Goal: Transaction & Acquisition: Purchase product/service

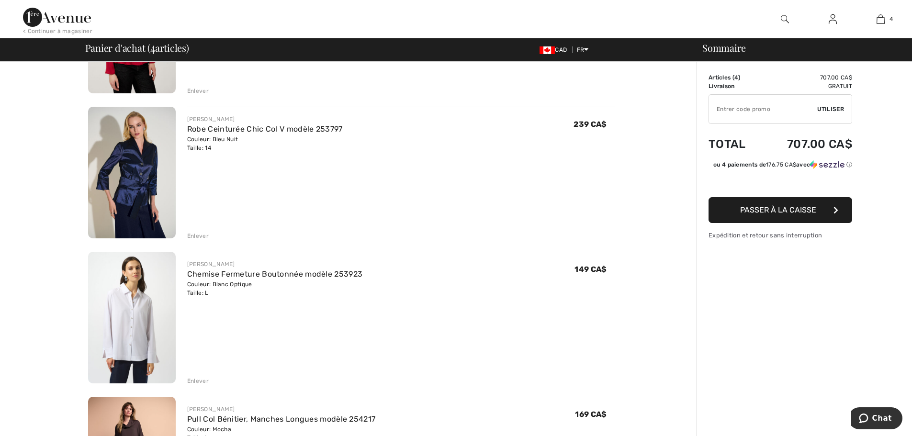
scroll to position [192, 0]
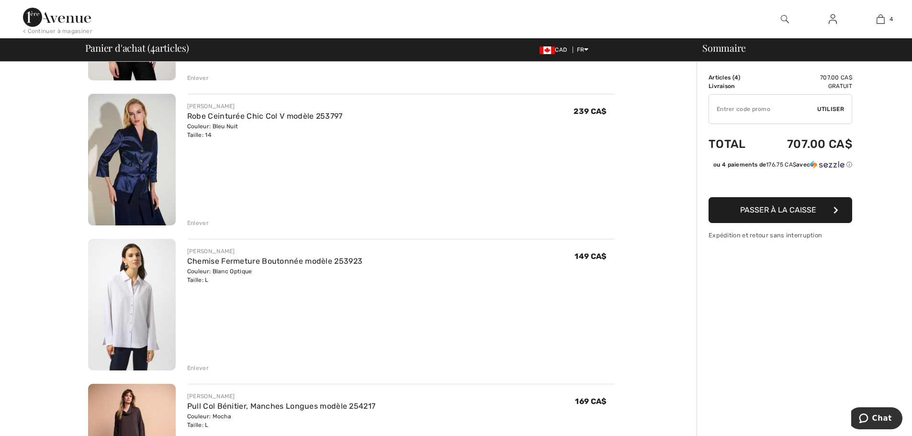
click at [196, 369] on div "Enlever" at bounding box center [198, 368] width 22 height 9
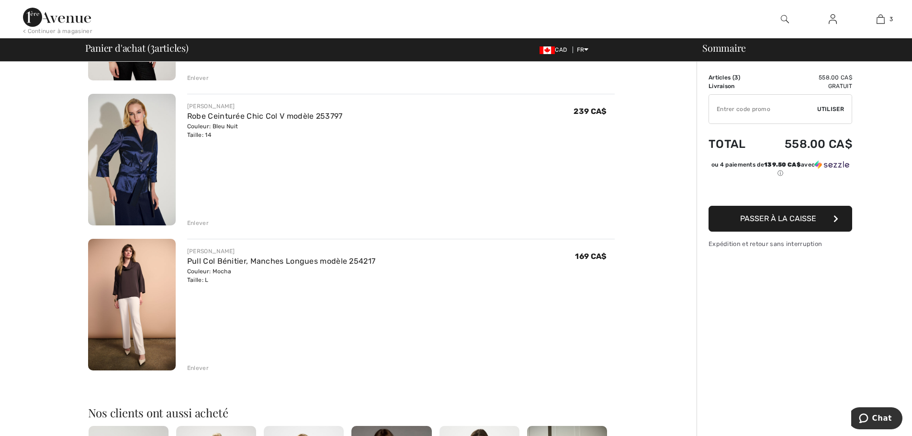
click at [197, 221] on div "Enlever" at bounding box center [198, 223] width 22 height 9
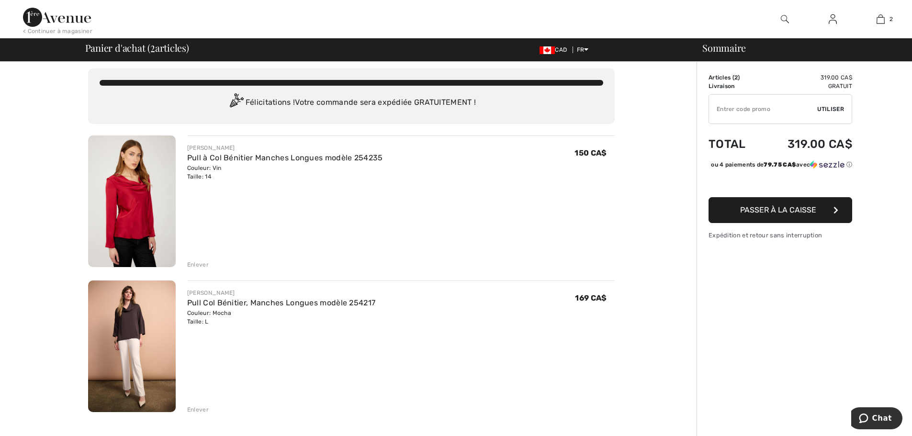
scroll to position [0, 0]
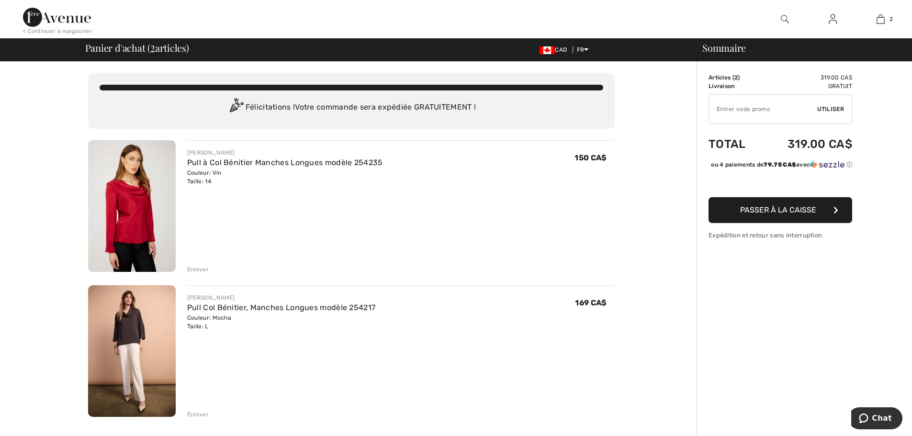
click at [140, 210] on img at bounding box center [132, 206] width 88 height 132
click at [198, 268] on div "Enlever" at bounding box center [198, 269] width 22 height 9
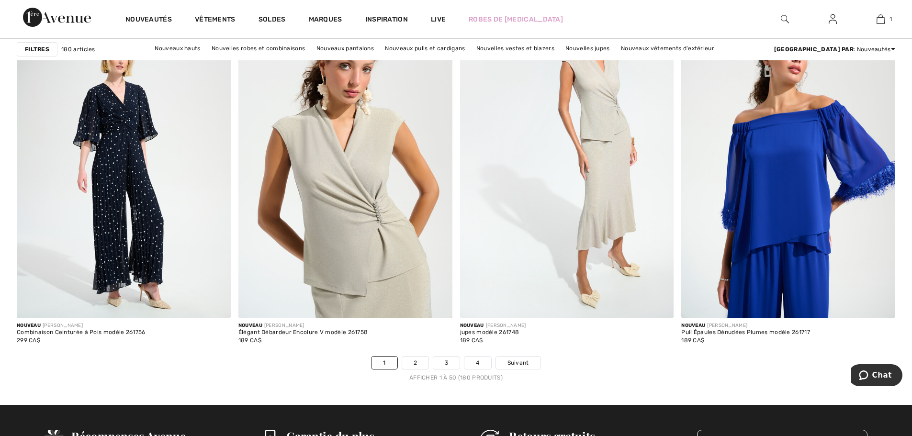
scroll to position [5458, 0]
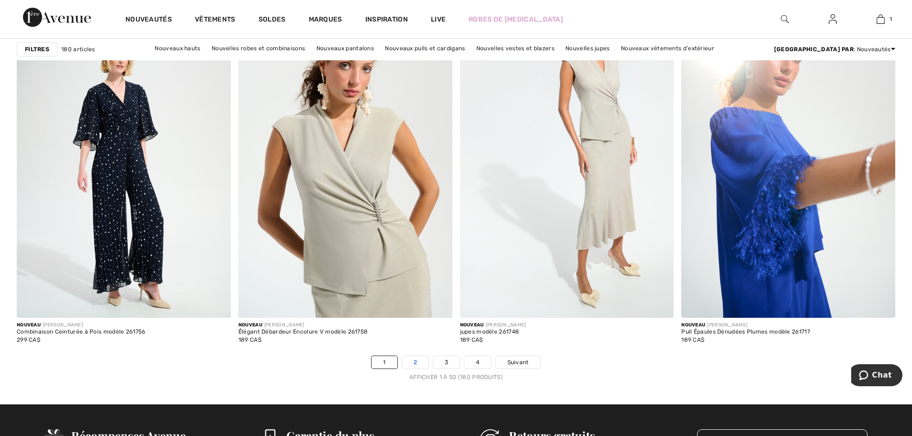
click at [411, 363] on link "2" at bounding box center [415, 362] width 26 height 12
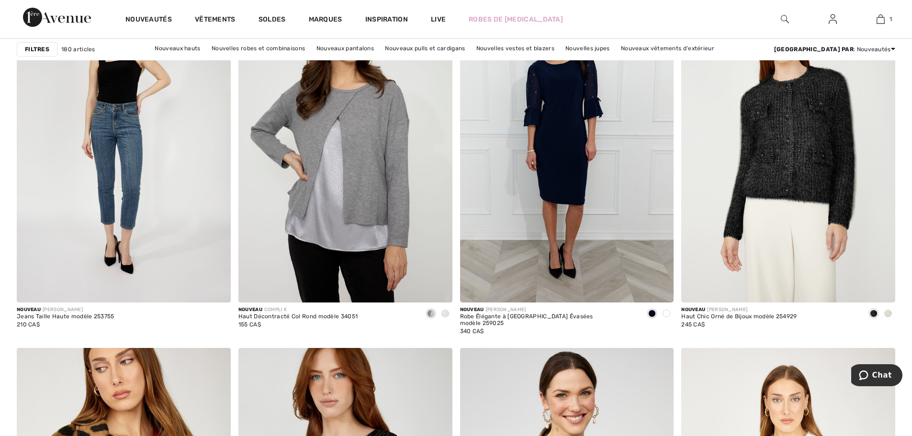
scroll to position [3926, 0]
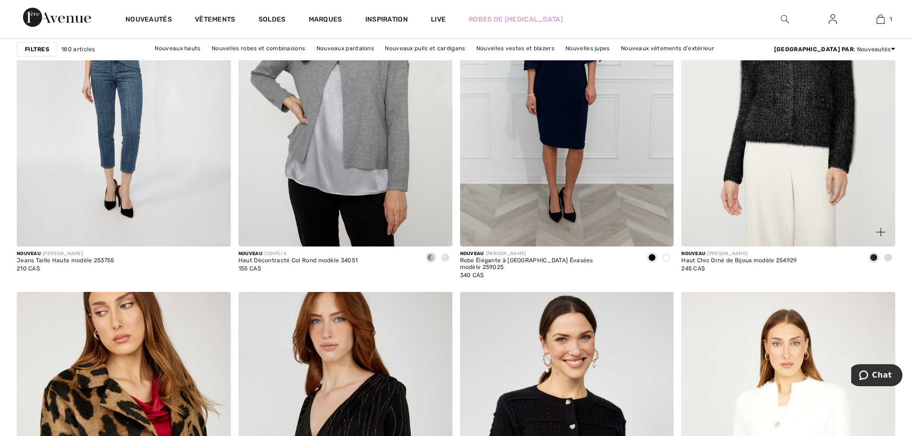
click at [888, 259] on span at bounding box center [888, 258] width 8 height 8
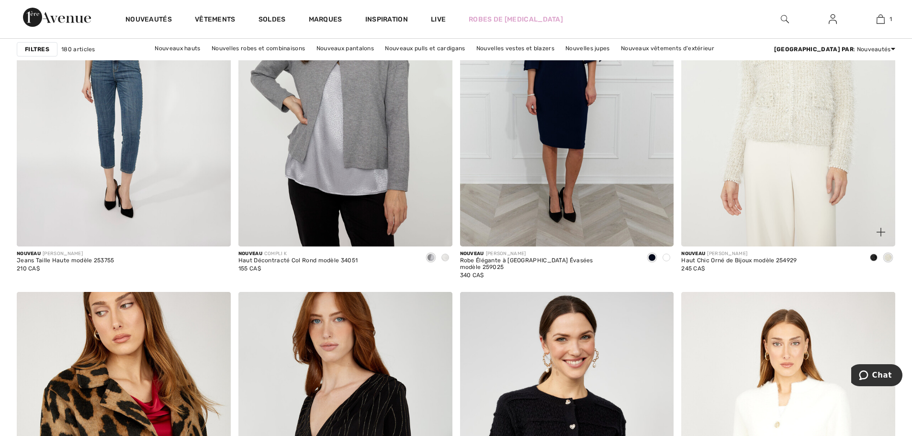
click at [872, 259] on span at bounding box center [874, 258] width 8 height 8
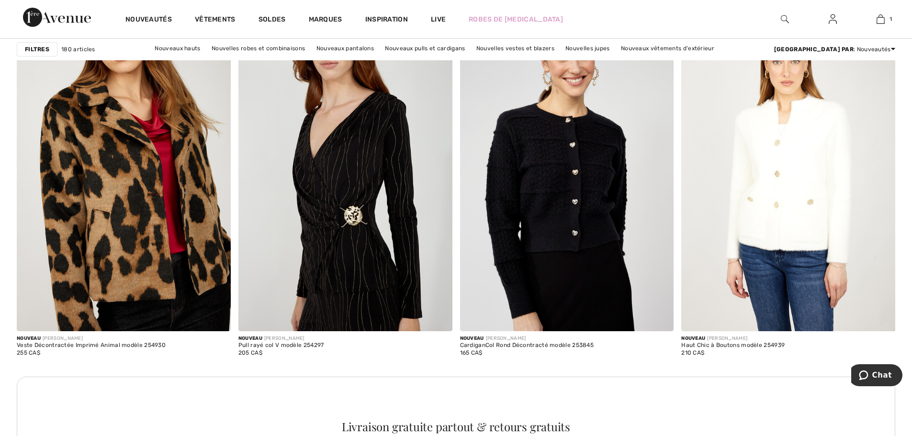
scroll to position [4213, 0]
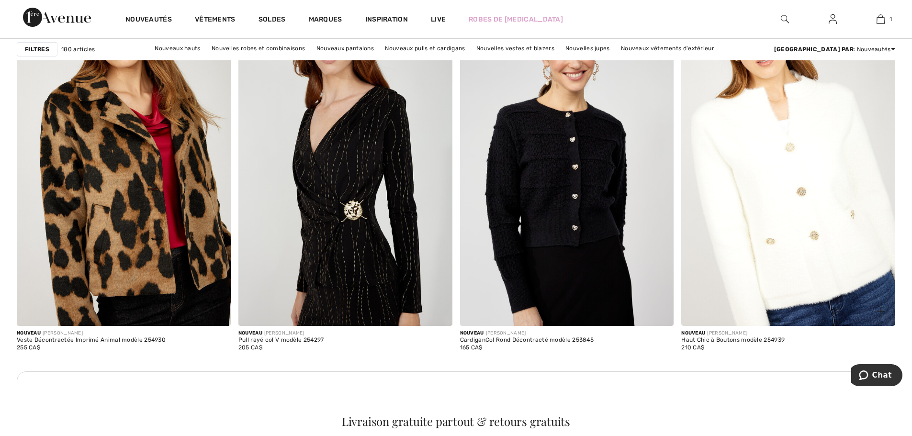
click at [774, 251] on img at bounding box center [788, 165] width 214 height 321
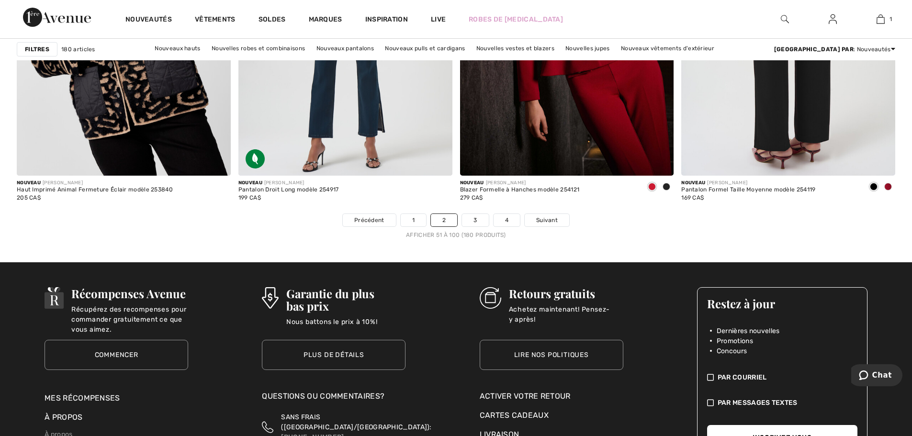
scroll to position [5602, 0]
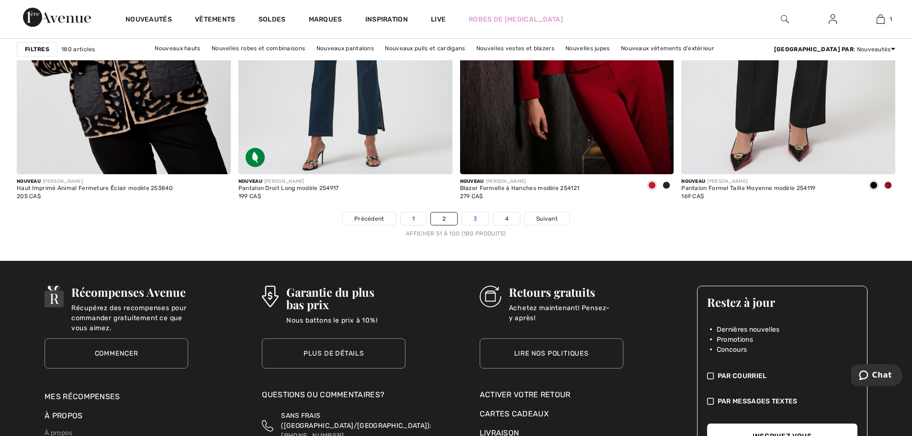
click at [476, 217] on link "3" at bounding box center [475, 219] width 26 height 12
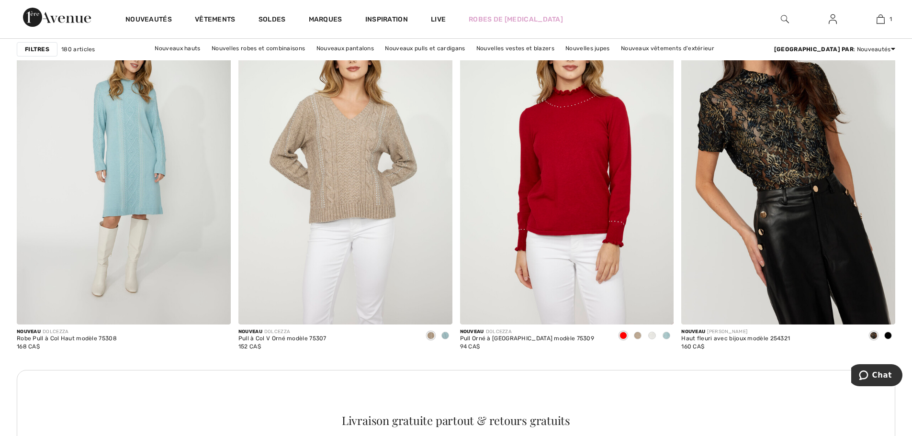
scroll to position [2585, 0]
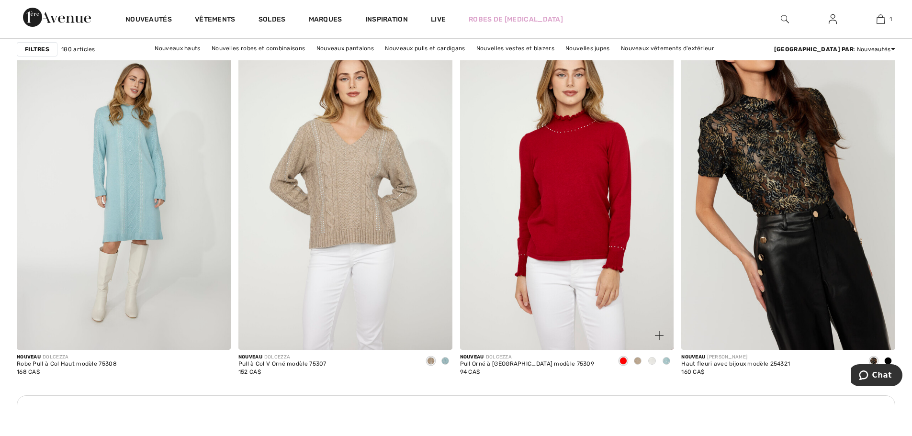
click at [638, 361] on span at bounding box center [638, 361] width 8 height 8
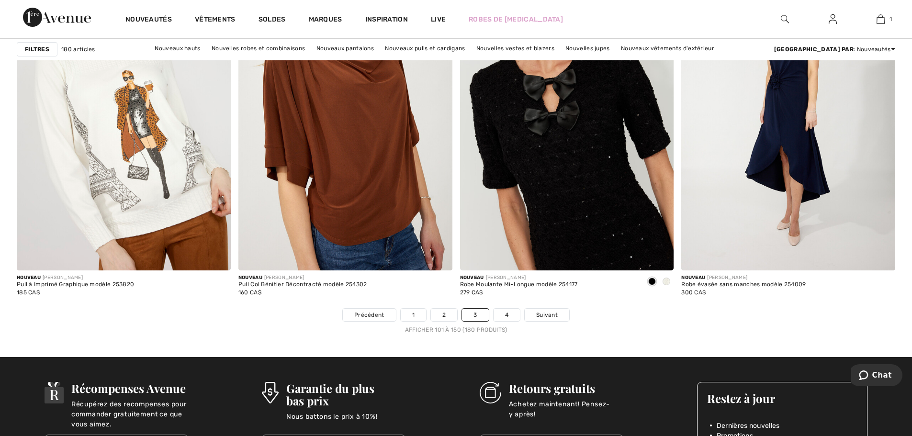
scroll to position [5554, 0]
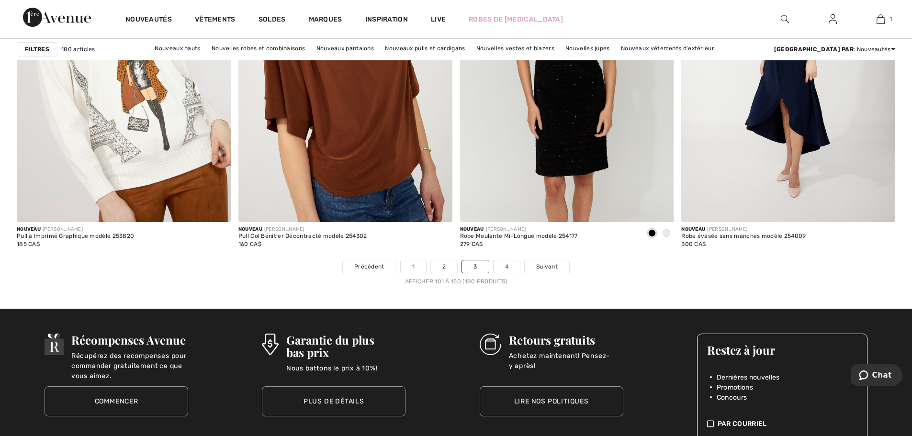
click at [503, 268] on link "4" at bounding box center [507, 266] width 26 height 12
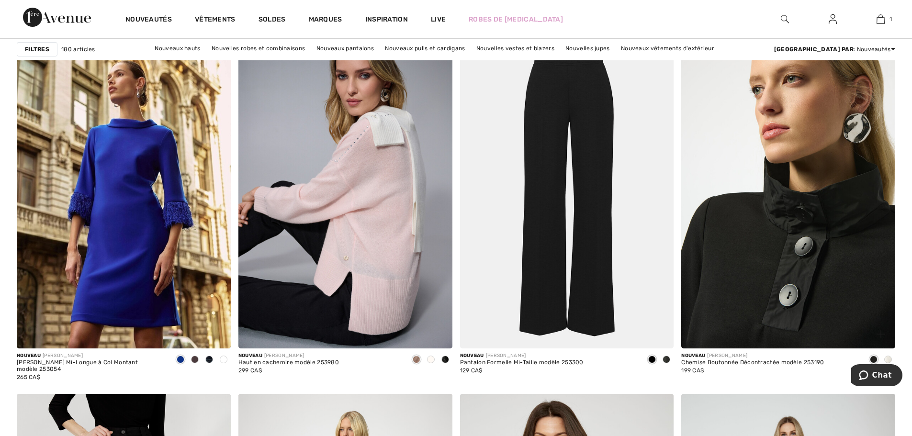
scroll to position [2250, 0]
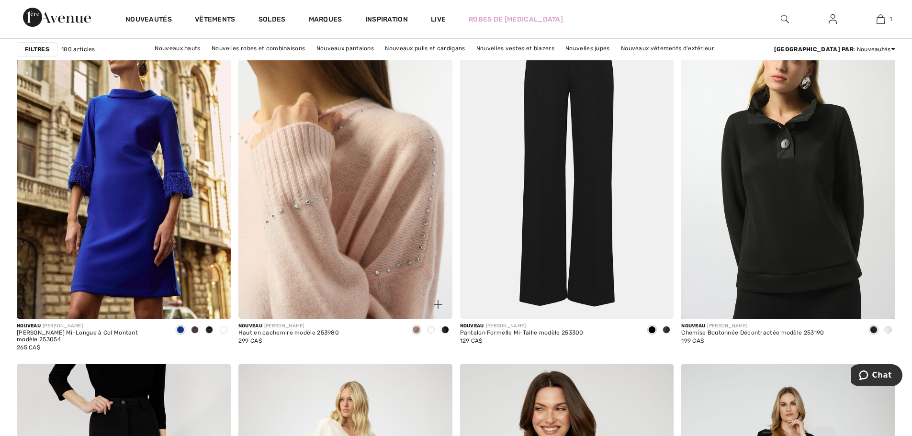
click at [384, 247] on img at bounding box center [345, 158] width 214 height 321
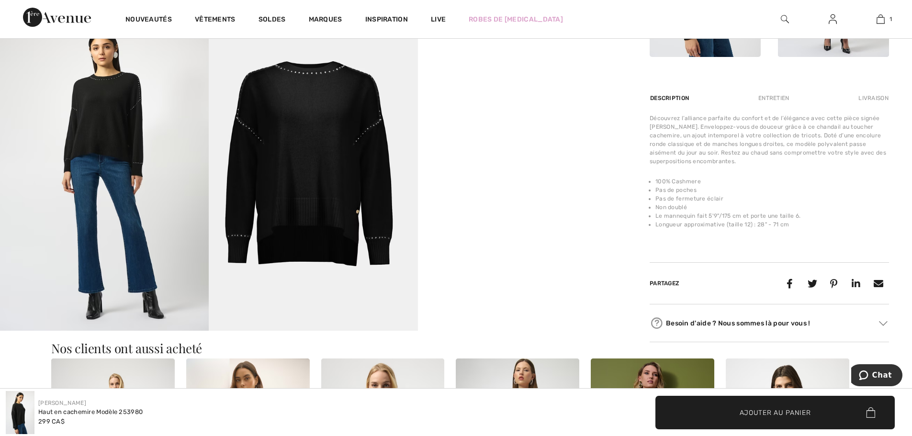
scroll to position [575, 0]
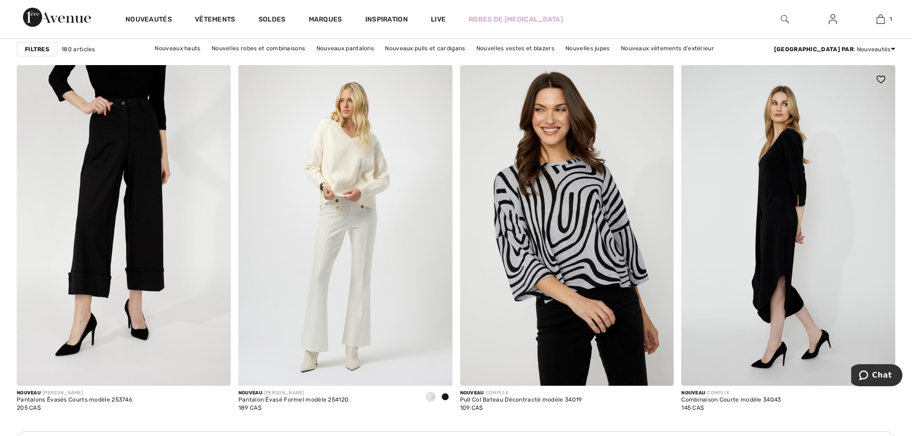
scroll to position [2537, 0]
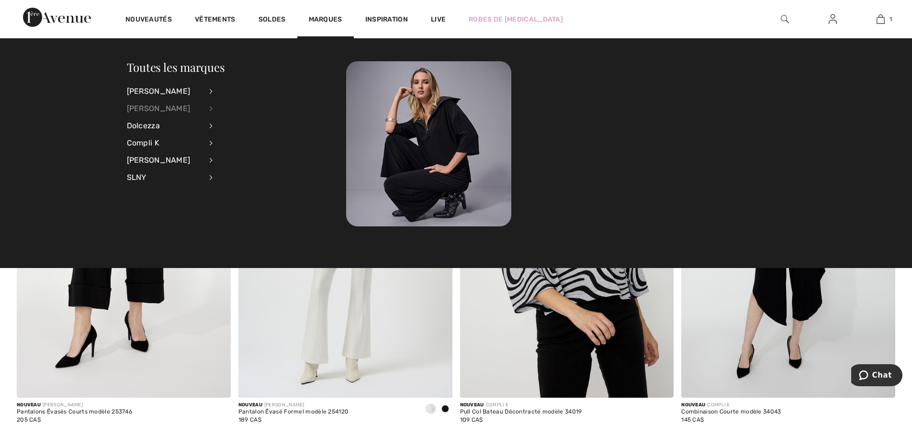
click at [162, 106] on div "[PERSON_NAME]" at bounding box center [164, 108] width 75 height 17
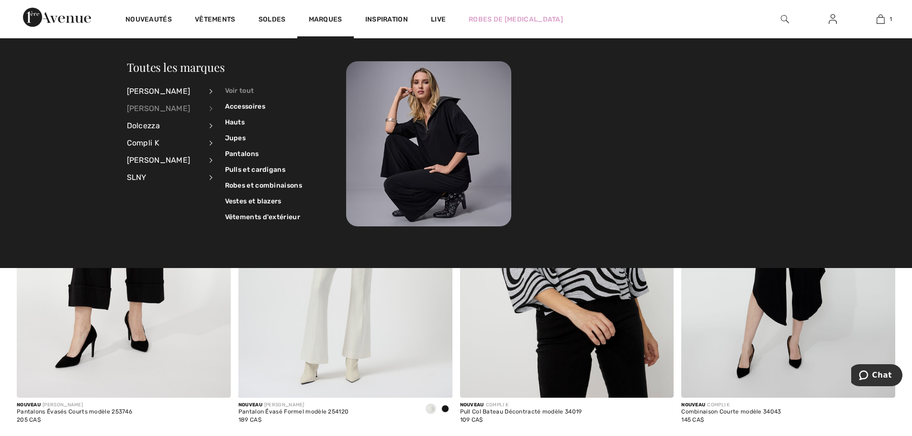
click at [230, 90] on link "Voir tout" at bounding box center [263, 91] width 77 height 16
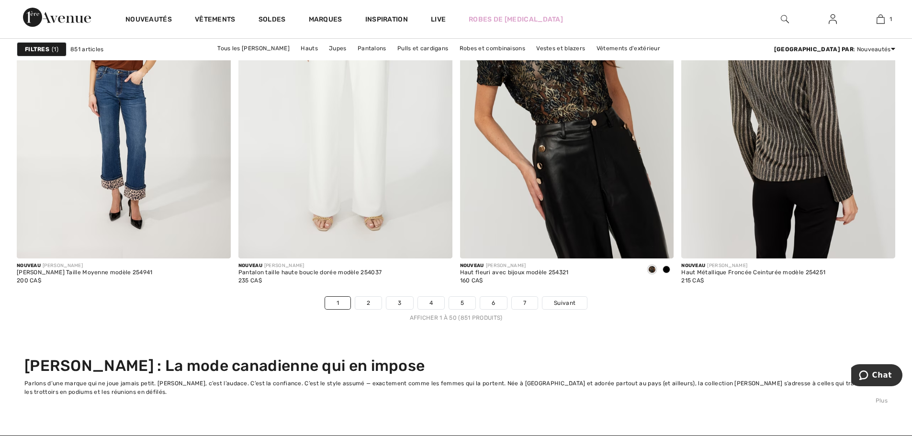
scroll to position [5793, 0]
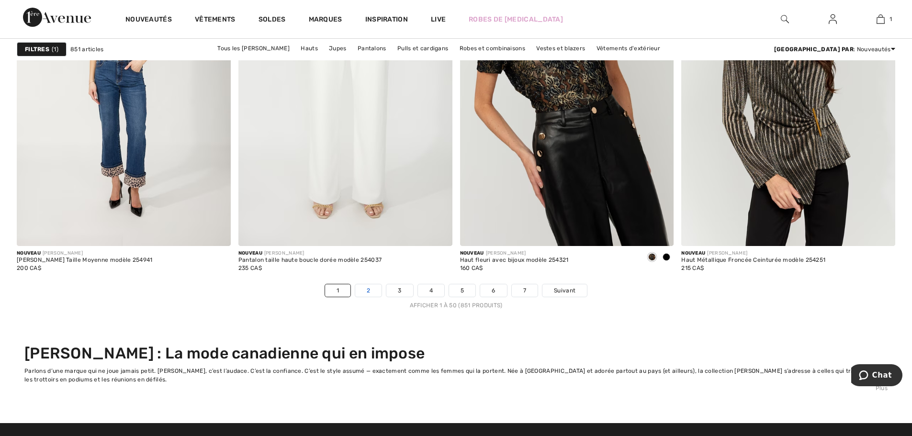
click at [370, 288] on link "2" at bounding box center [368, 290] width 26 height 12
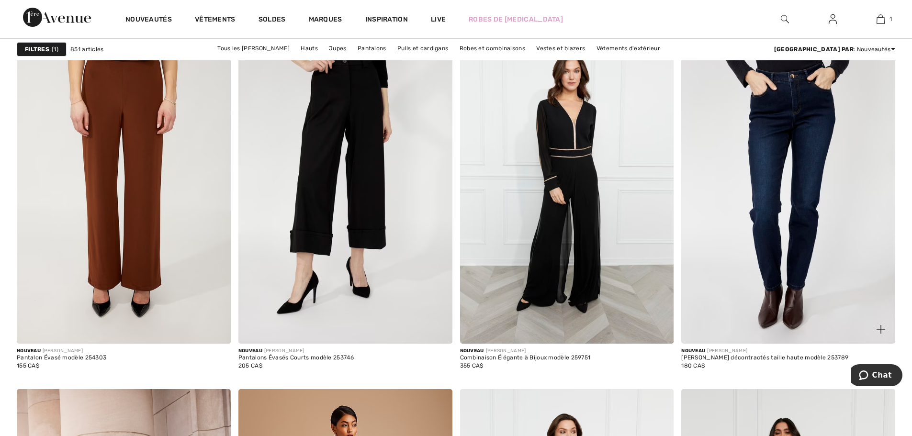
scroll to position [2490, 0]
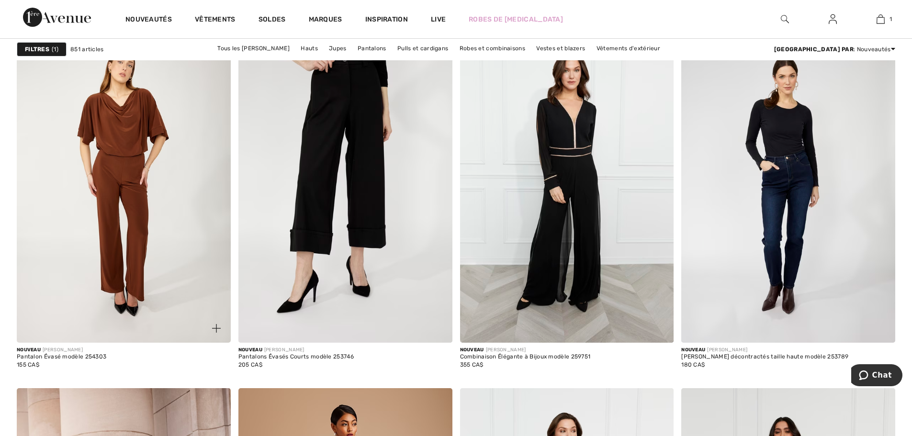
click at [137, 188] on img at bounding box center [124, 182] width 214 height 321
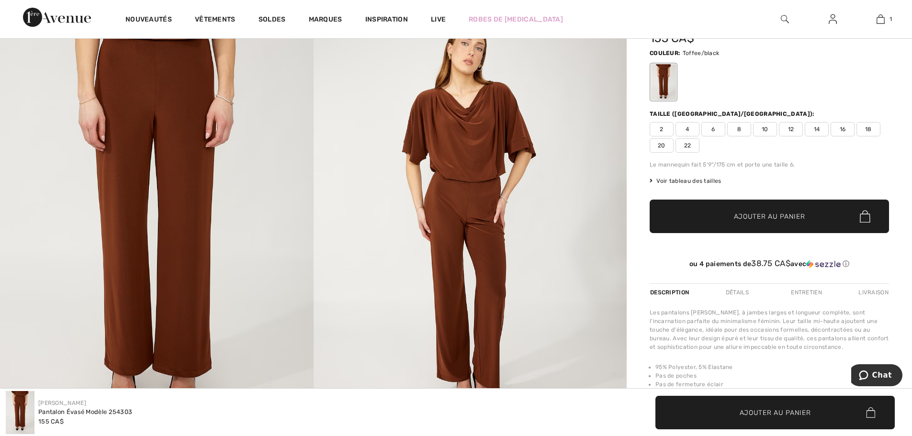
scroll to position [192, 0]
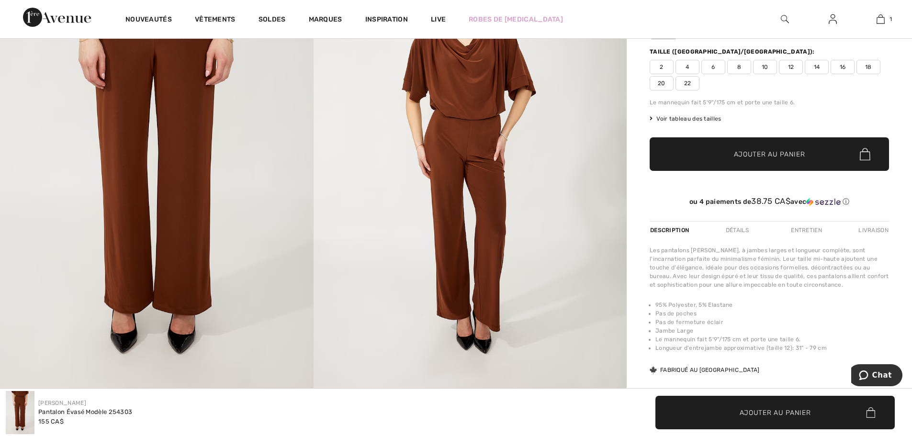
click at [473, 259] on img at bounding box center [471, 157] width 314 height 470
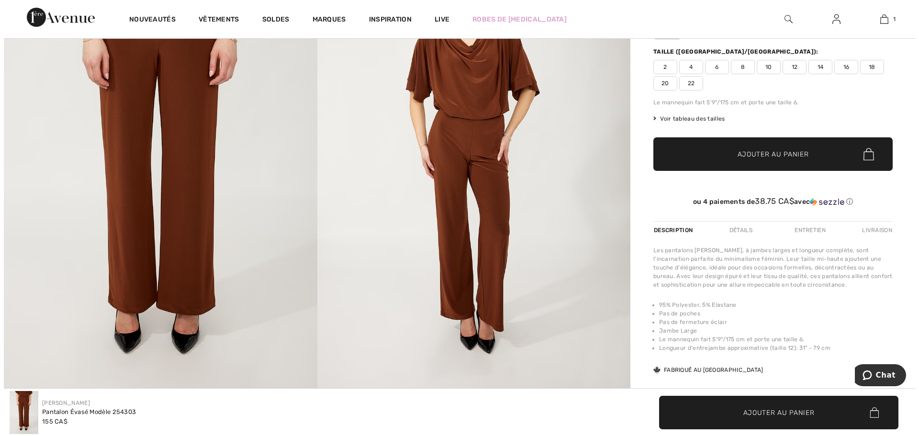
scroll to position [192, 0]
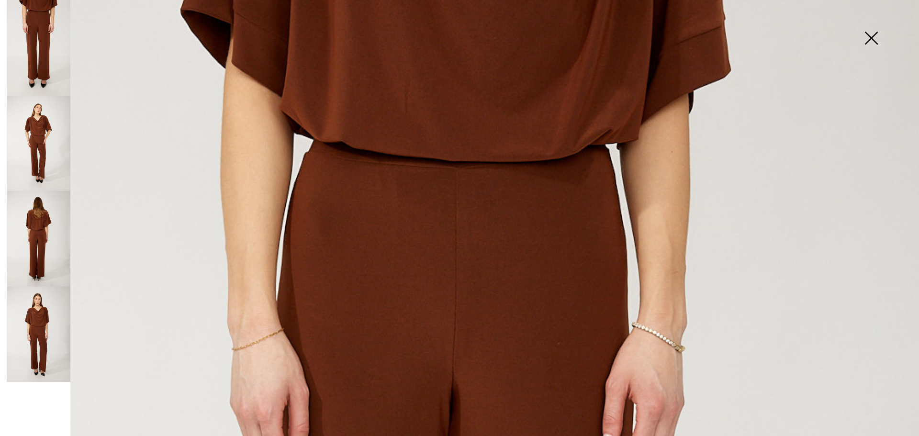
click at [46, 154] on img at bounding box center [39, 144] width 64 height 96
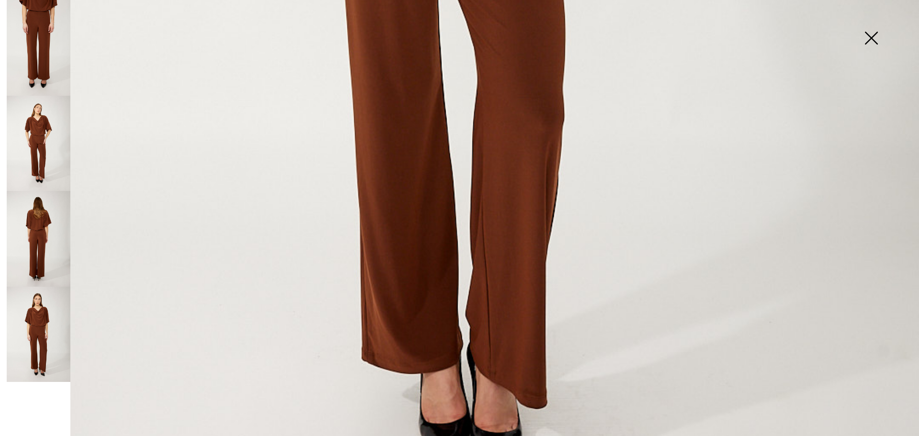
scroll to position [814, 0]
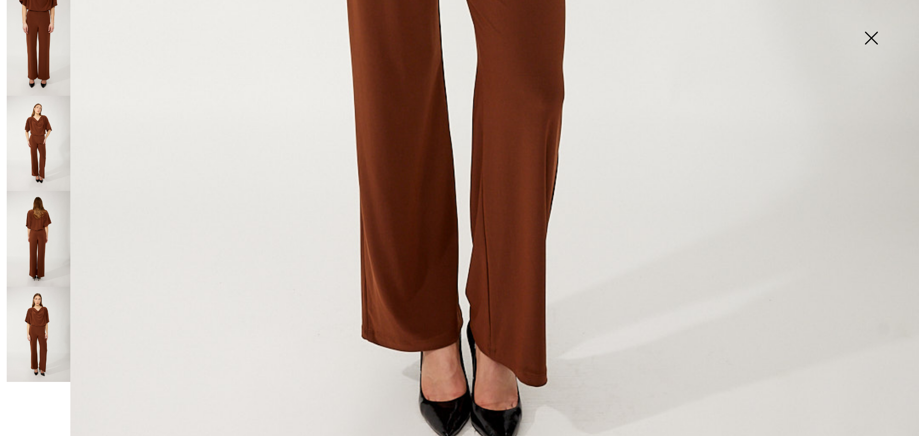
click at [45, 230] on img at bounding box center [39, 239] width 64 height 96
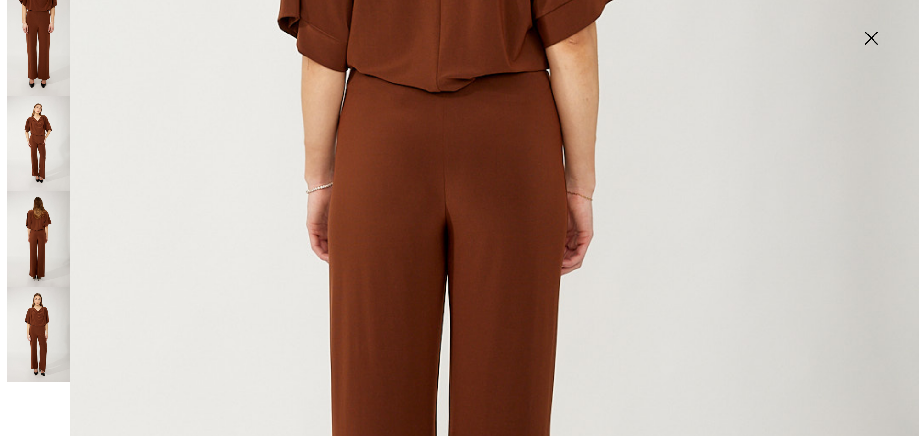
scroll to position [453, 0]
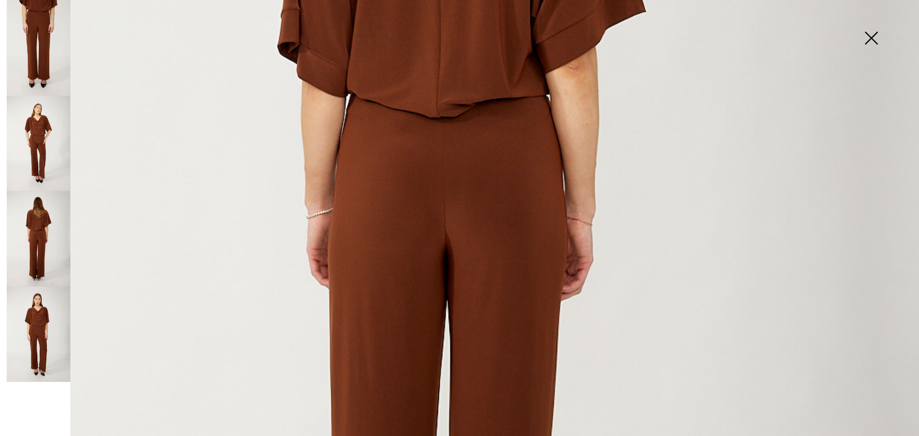
click at [35, 316] on img at bounding box center [39, 335] width 64 height 96
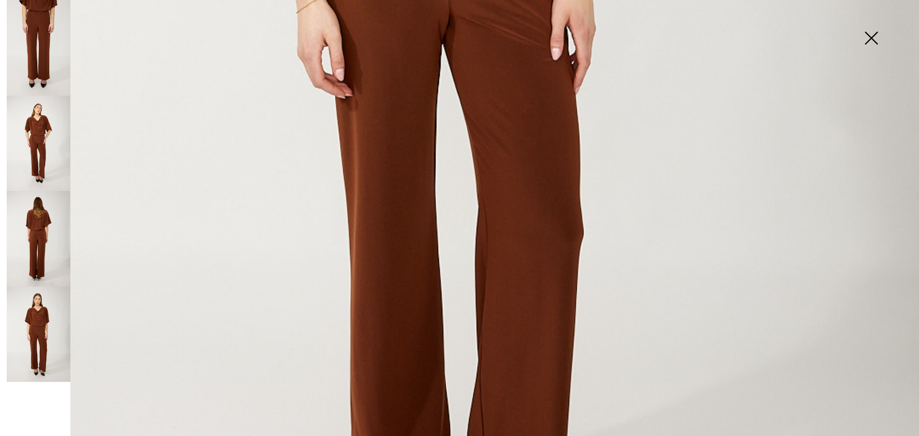
scroll to position [645, 0]
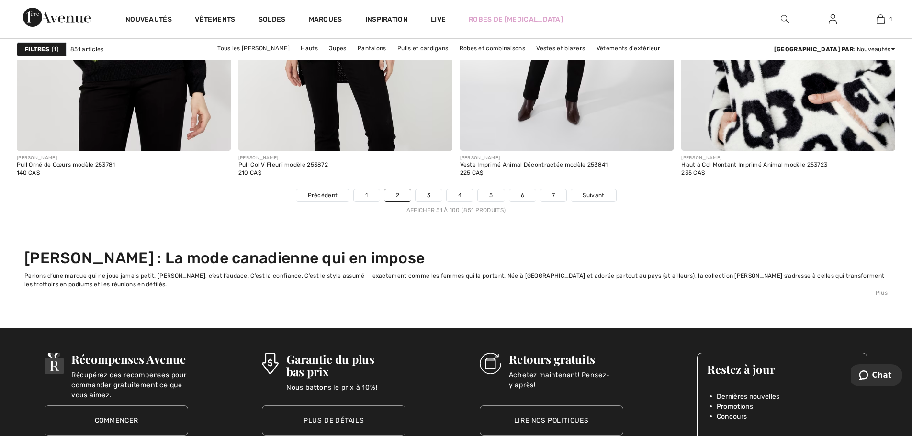
scroll to position [5889, 0]
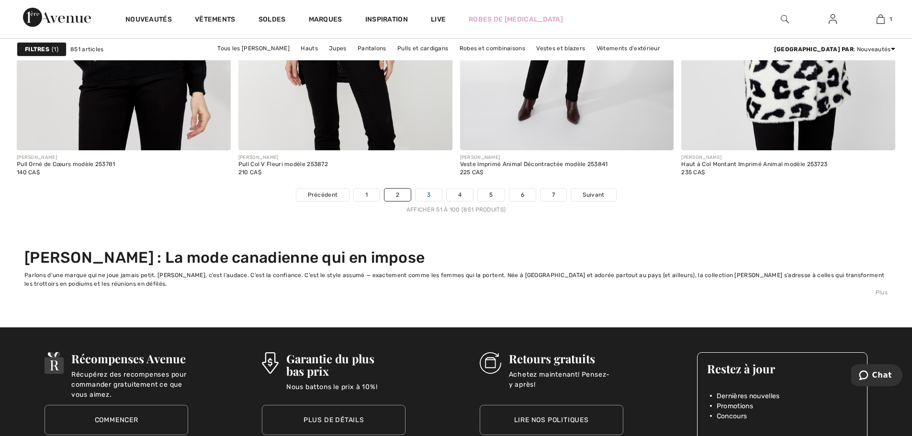
click at [427, 192] on link "3" at bounding box center [429, 195] width 26 height 12
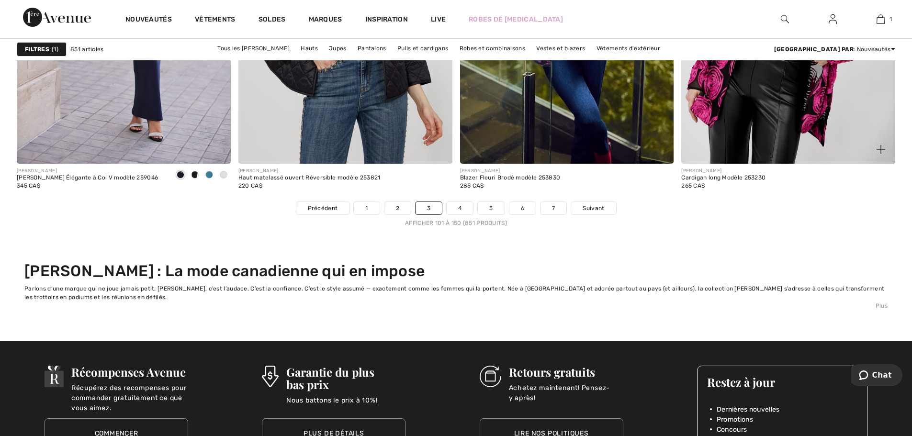
scroll to position [5889, 0]
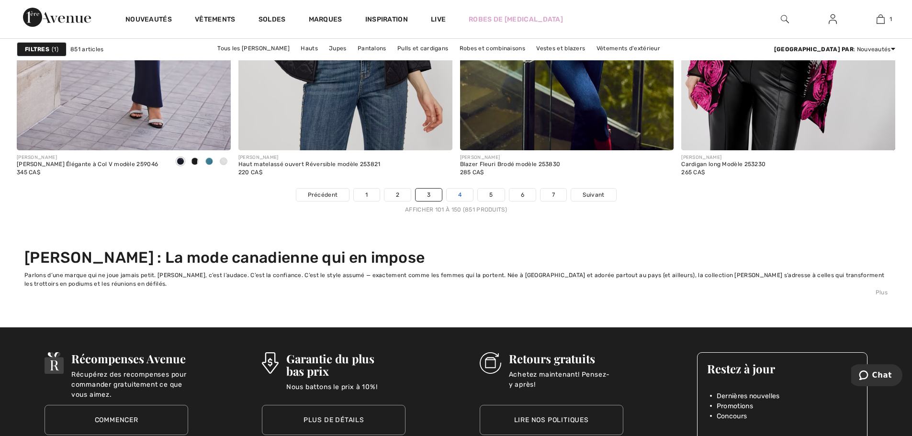
click at [456, 196] on link "4" at bounding box center [460, 195] width 26 height 12
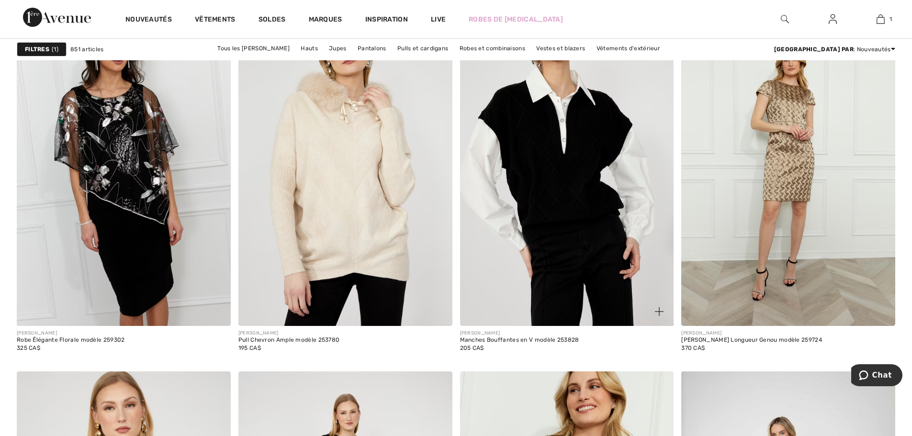
scroll to position [2490, 0]
